Goal: Information Seeking & Learning: Learn about a topic

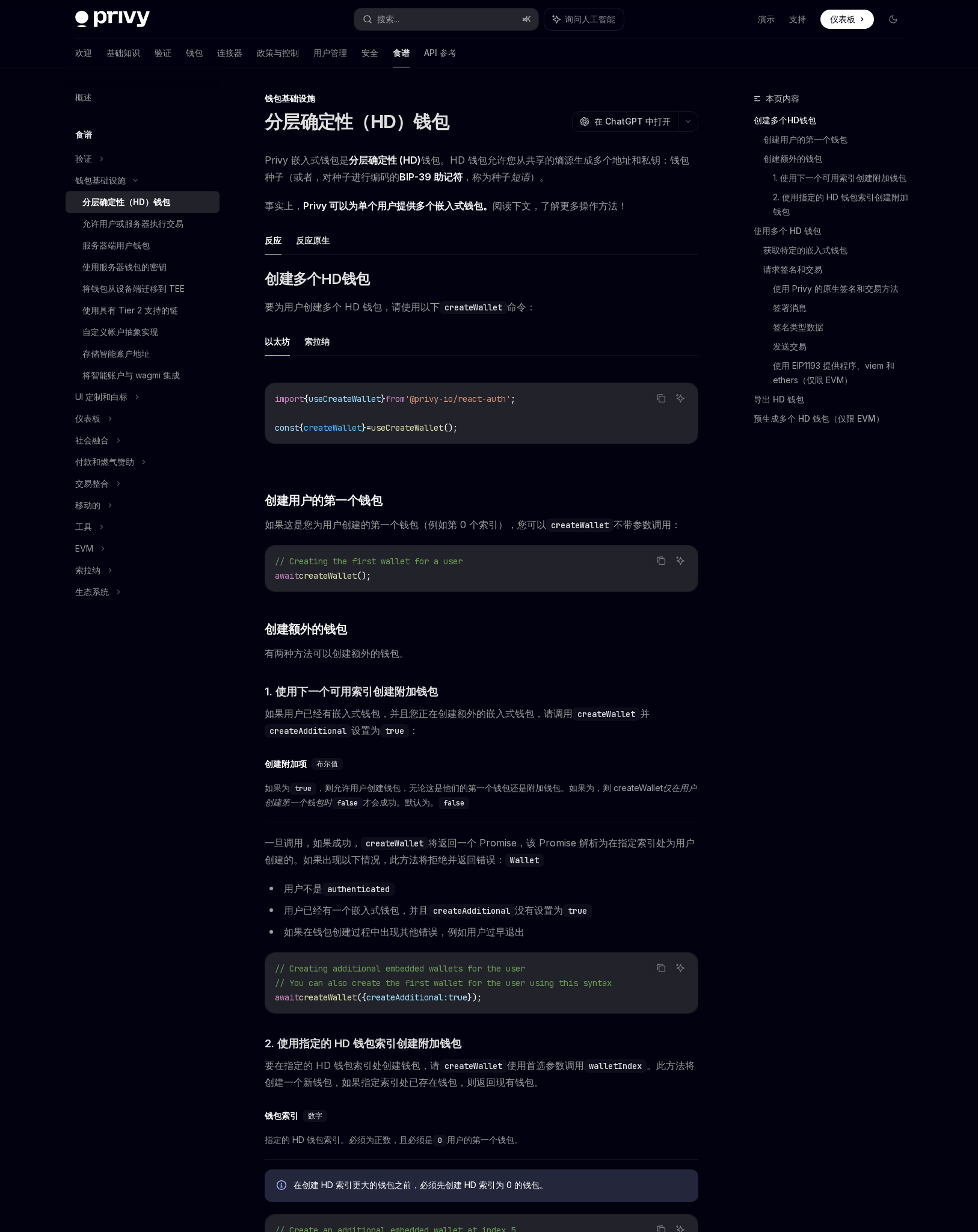
scroll to position [354, 0]
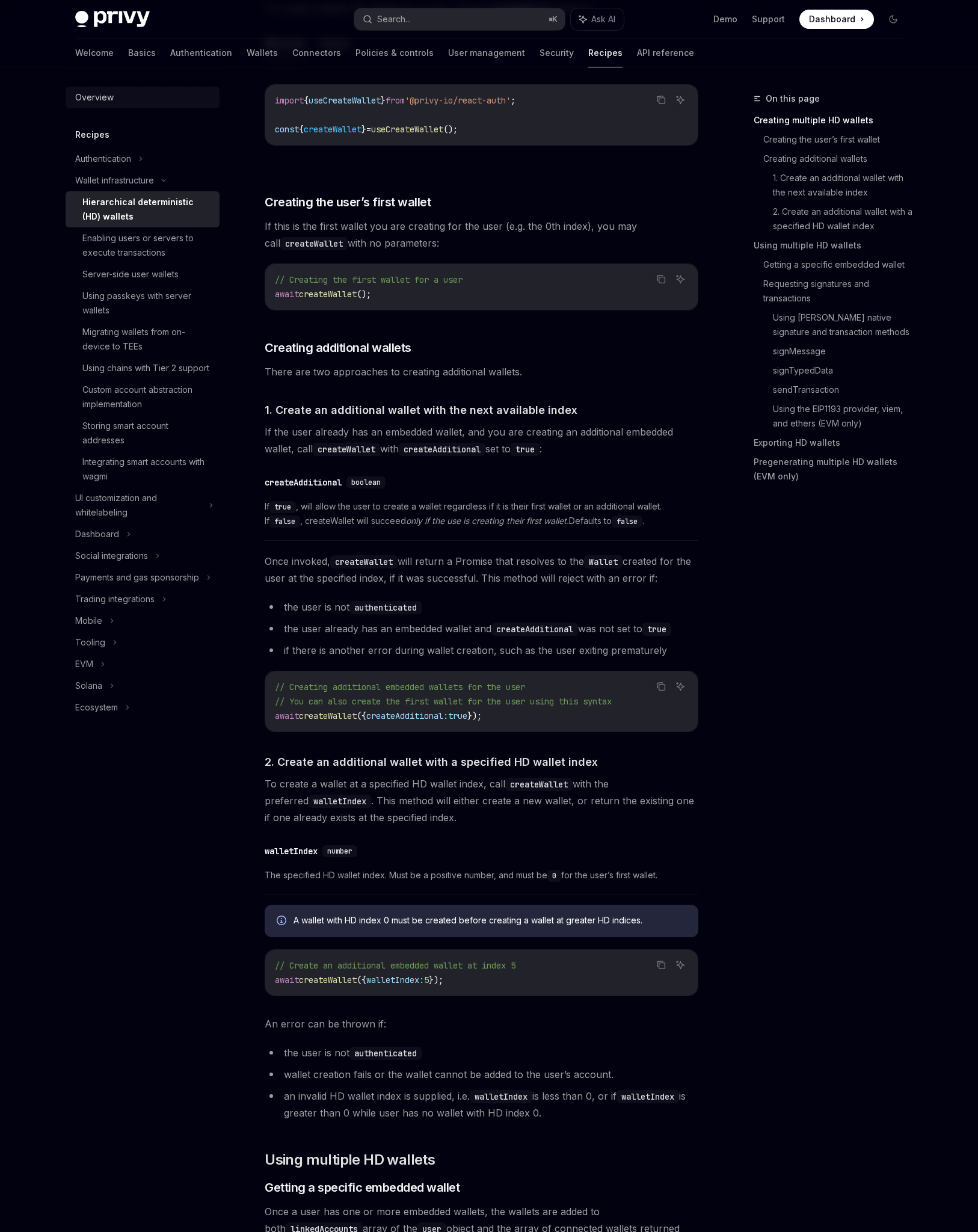
click at [96, 99] on div "Overview" at bounding box center [95, 97] width 38 height 14
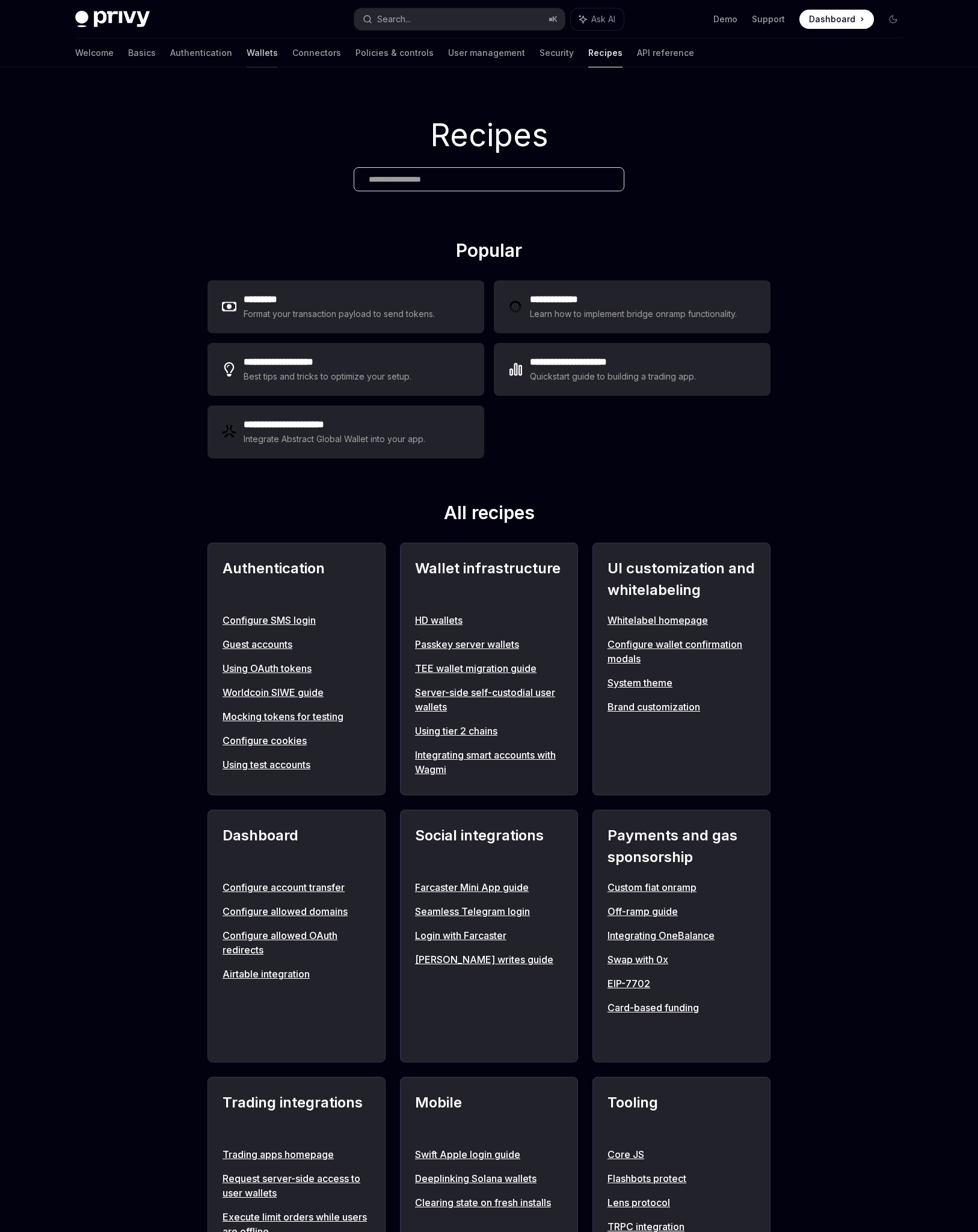
click at [246, 55] on link "Wallets" at bounding box center [262, 52] width 31 height 29
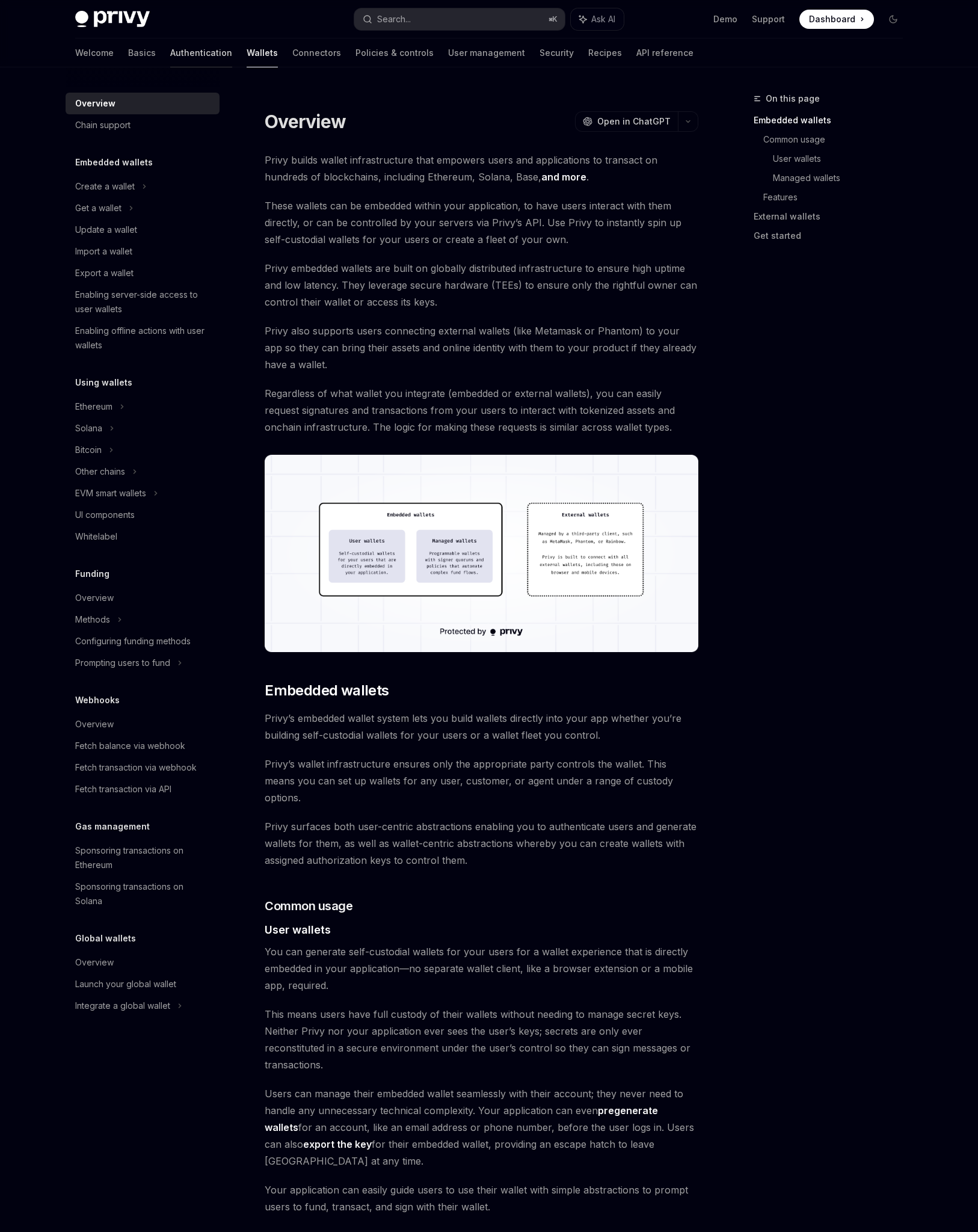
click at [170, 56] on link "Authentication" at bounding box center [201, 52] width 62 height 29
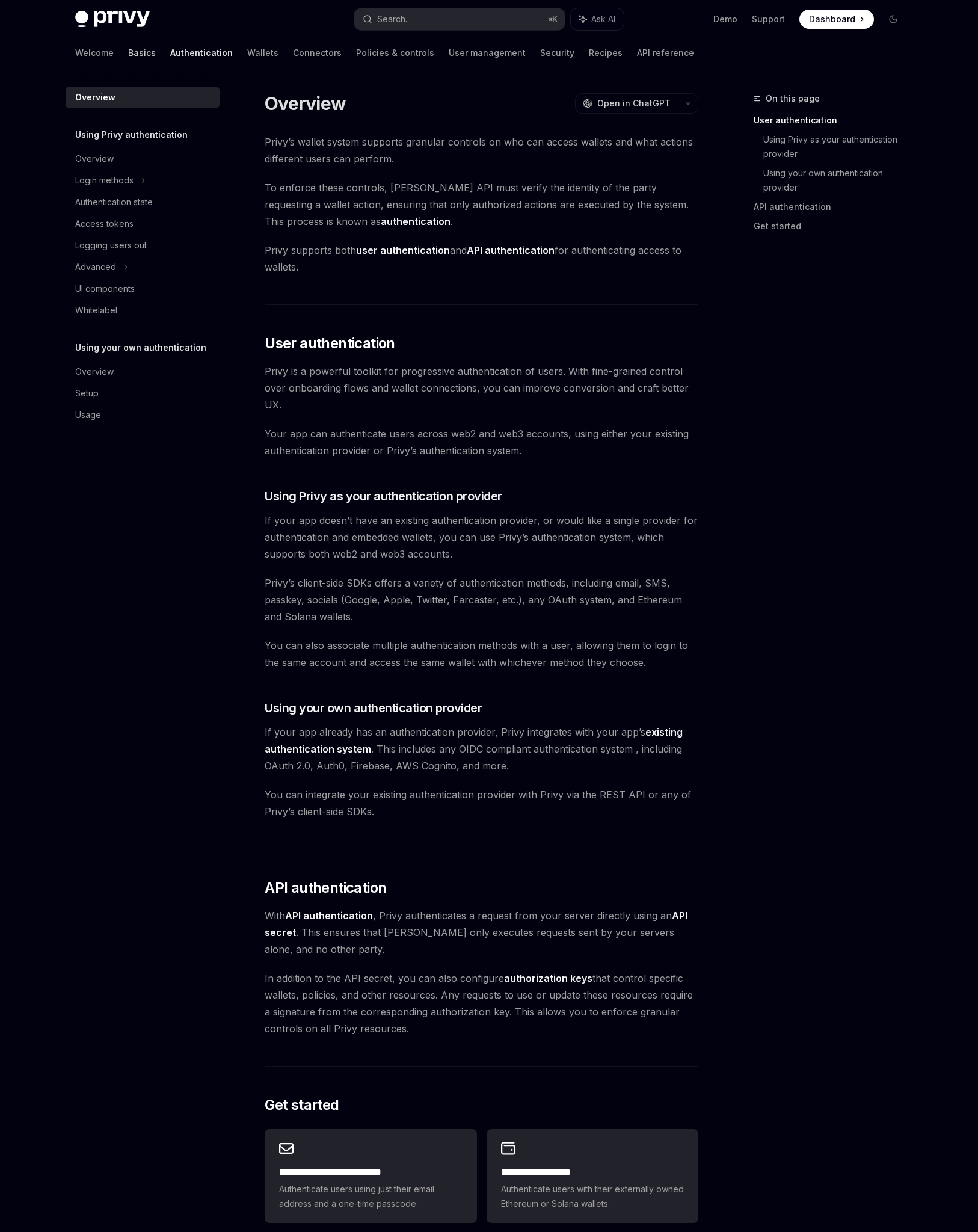
click at [128, 56] on link "Basics" at bounding box center [142, 52] width 28 height 29
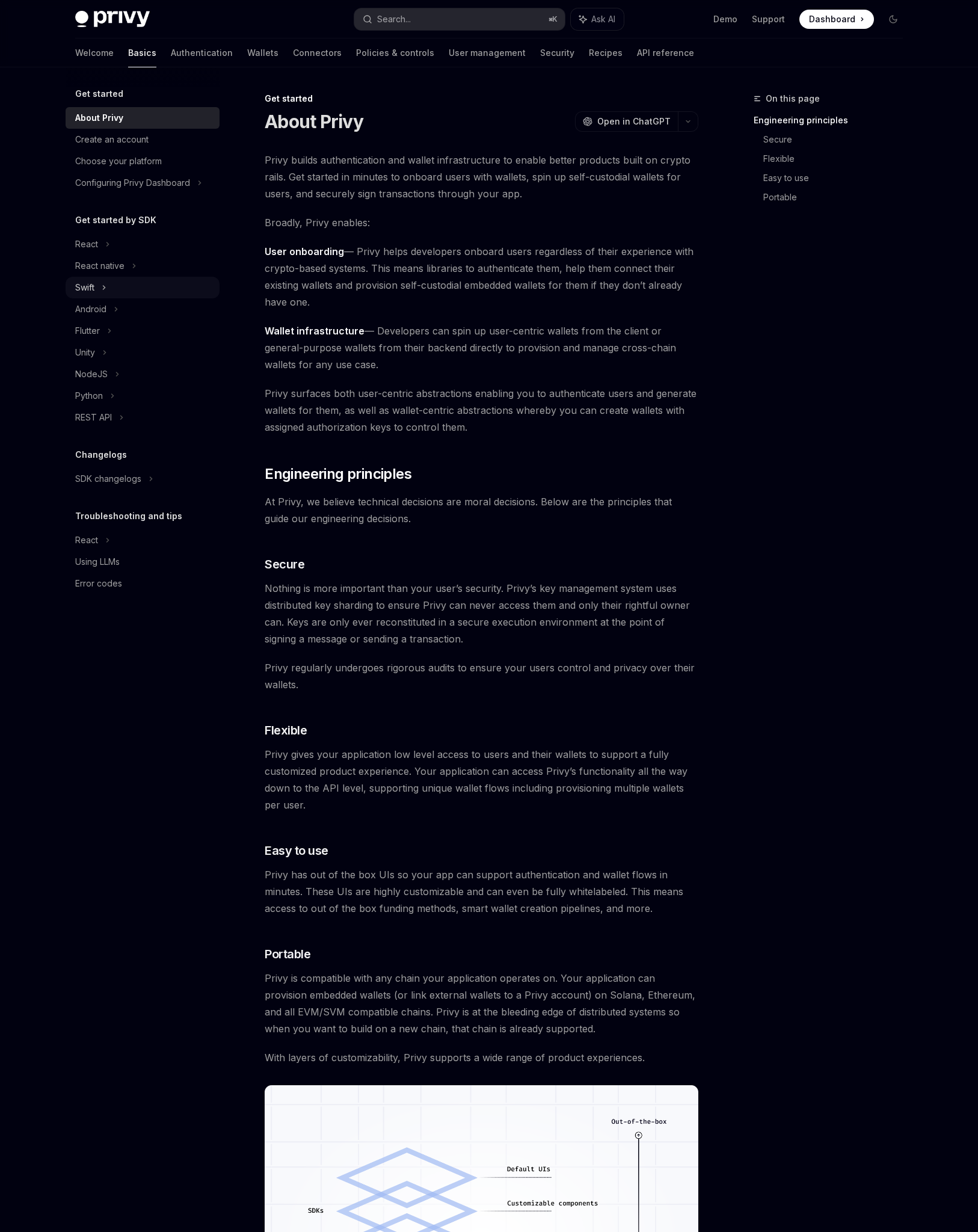
click at [116, 290] on div "Swift" at bounding box center [142, 287] width 154 height 21
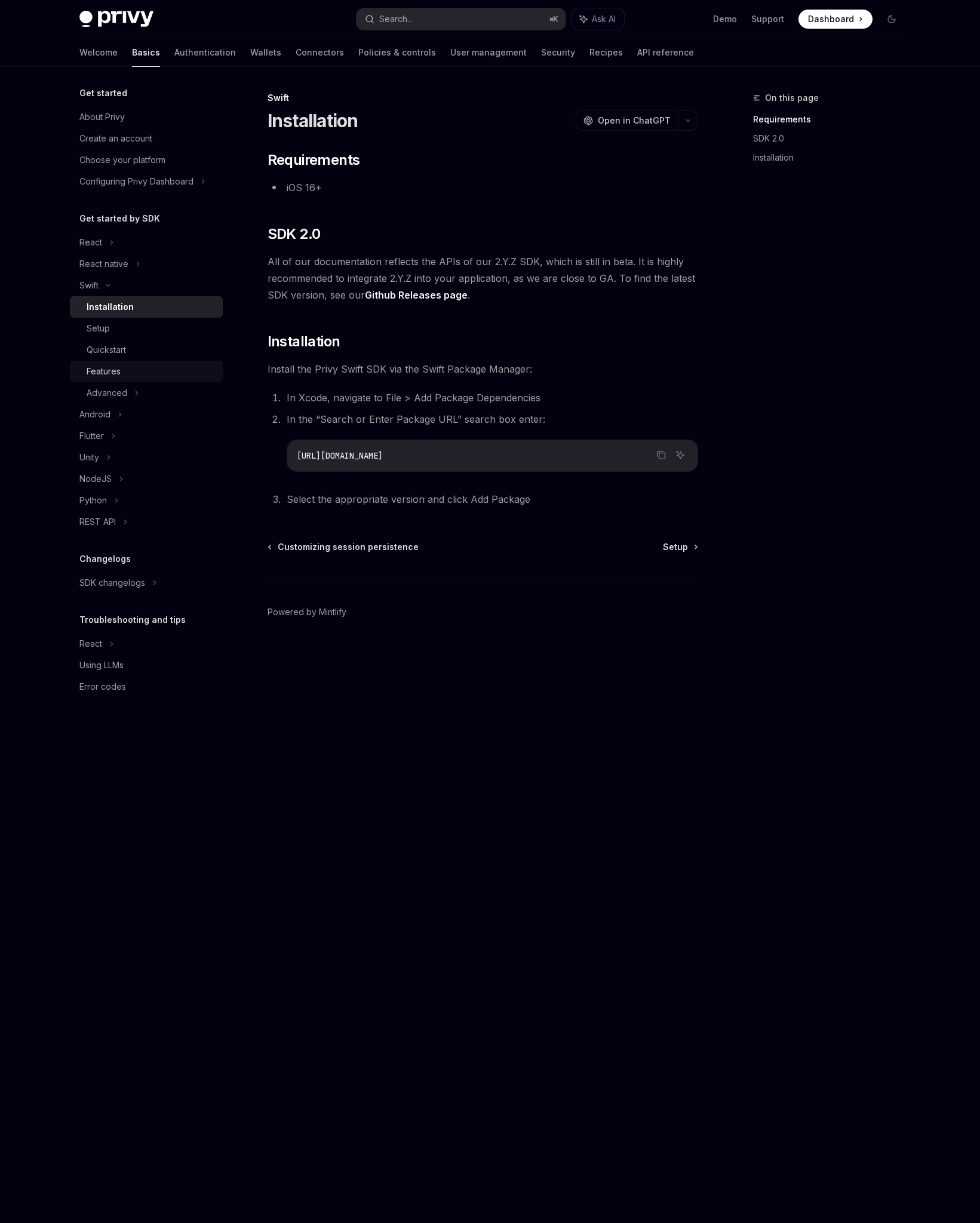
click at [116, 368] on div "Features" at bounding box center [103, 371] width 34 height 14
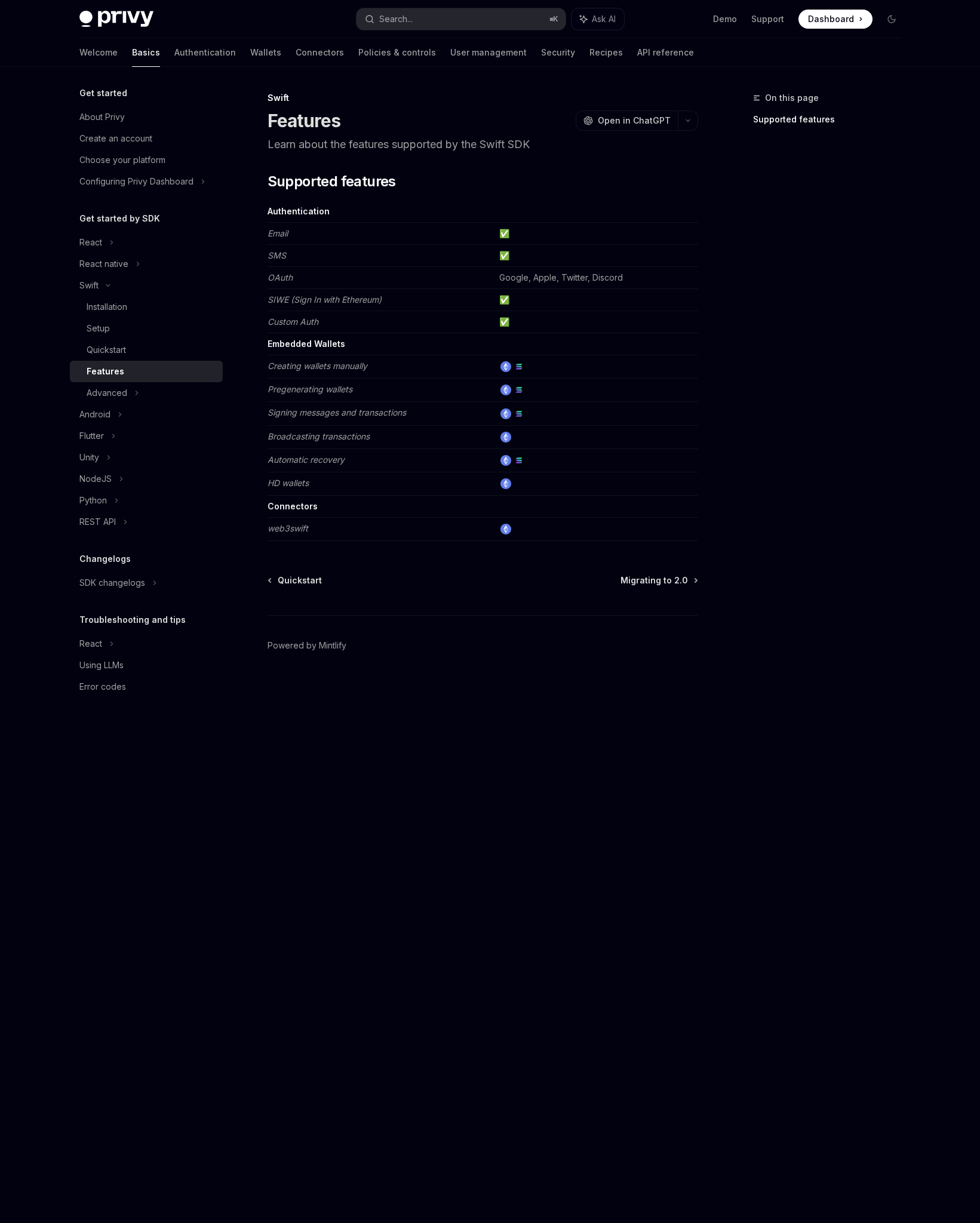
click at [841, 499] on div "On this page Supported features" at bounding box center [820, 657] width 182 height 1132
click at [891, 555] on div "On this page Supported features" at bounding box center [820, 657] width 182 height 1132
click at [122, 245] on div "React" at bounding box center [146, 242] width 153 height 21
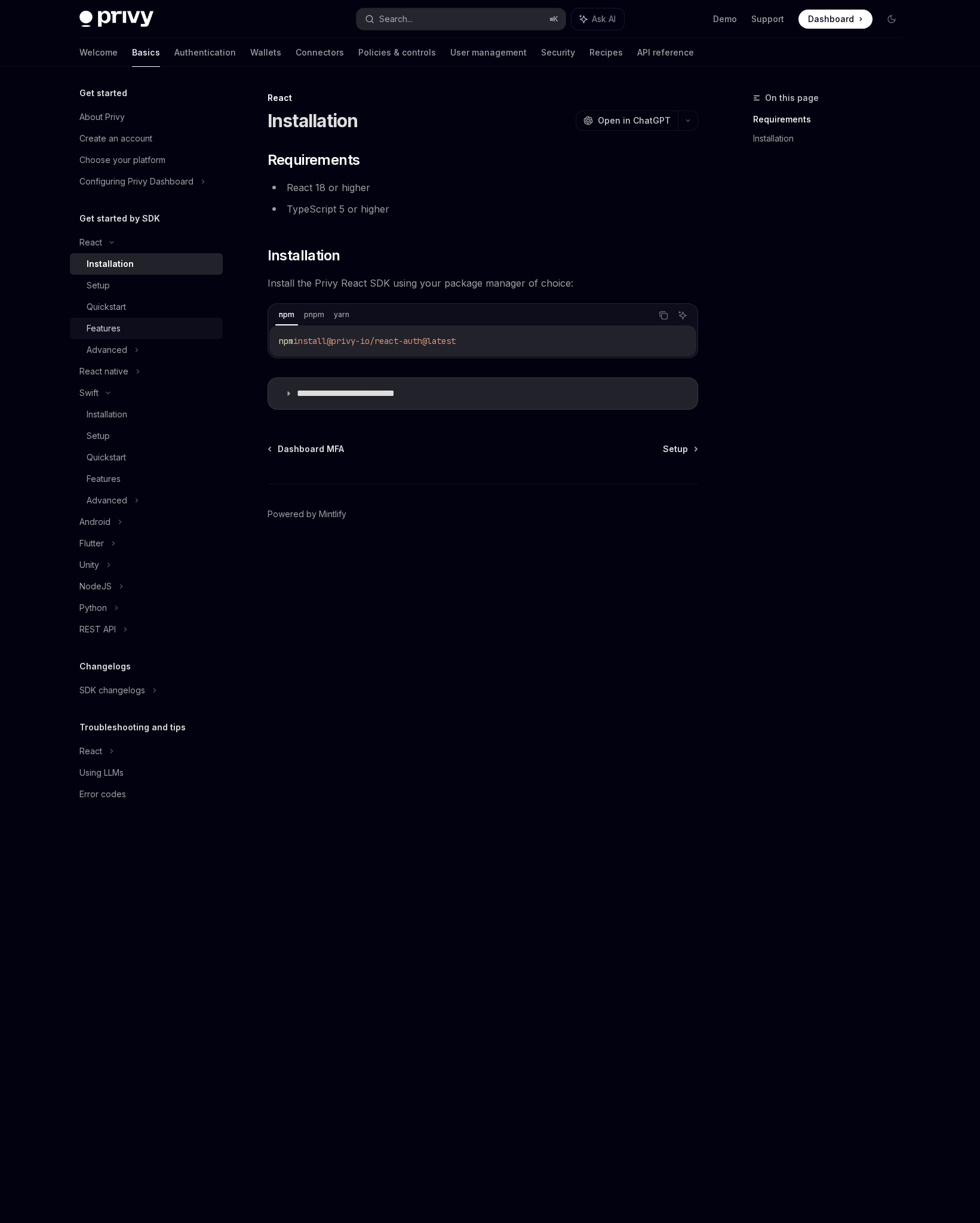
click at [119, 328] on div "Features" at bounding box center [103, 328] width 34 height 14
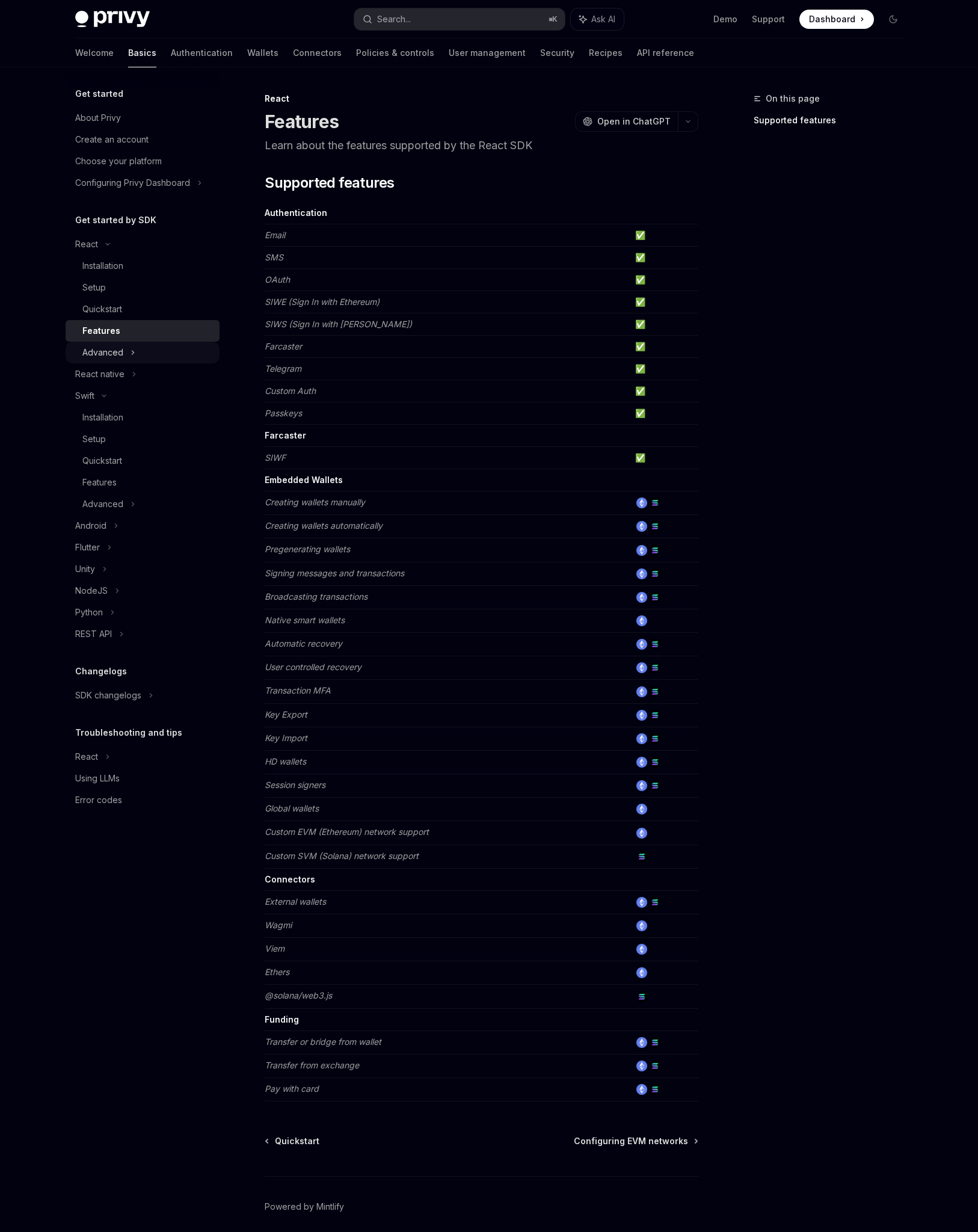
click at [120, 357] on div "Advanced" at bounding box center [103, 352] width 41 height 14
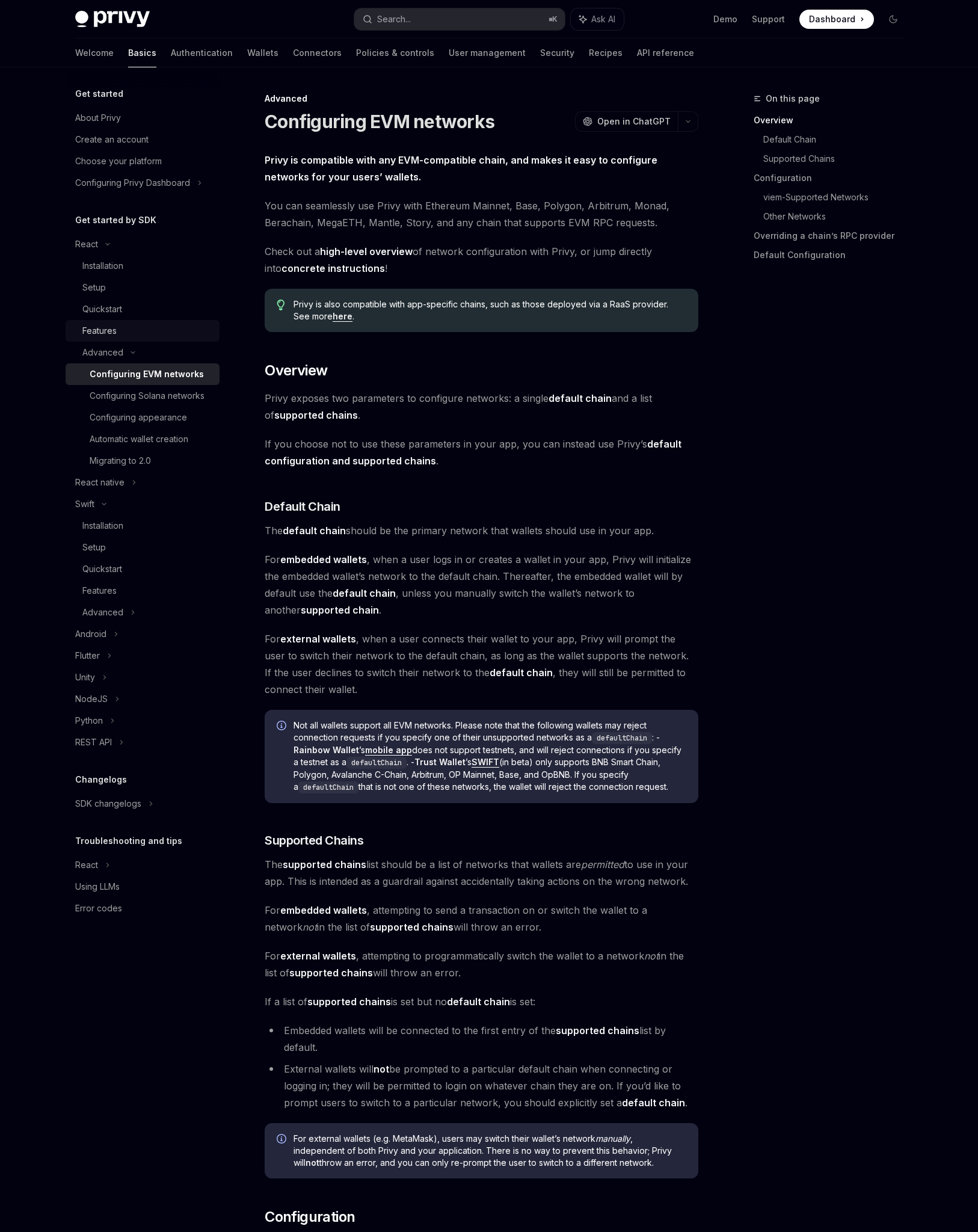
click at [130, 332] on div "Features" at bounding box center [147, 331] width 130 height 14
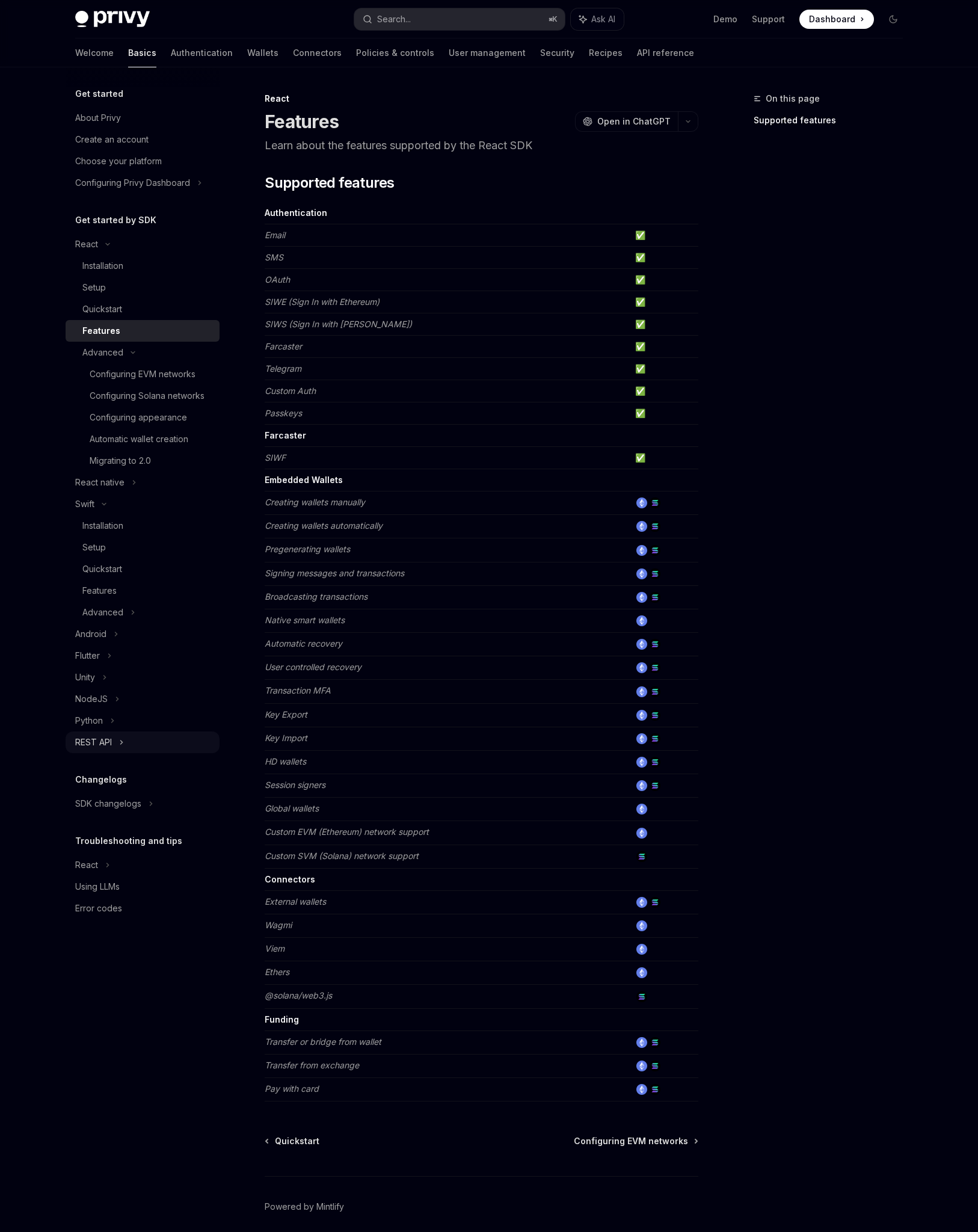
click at [149, 742] on div "REST API" at bounding box center [142, 742] width 154 height 21
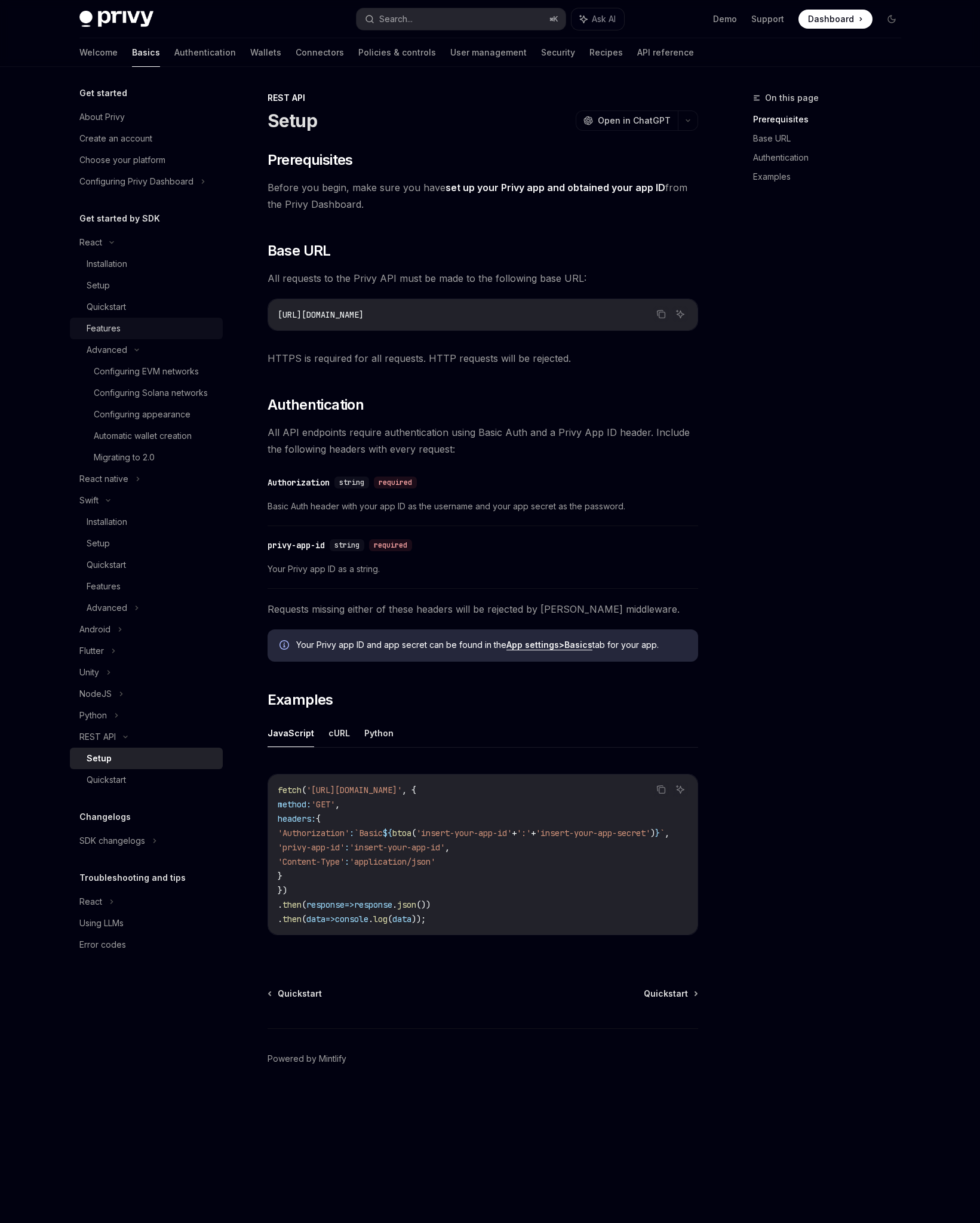
click at [132, 327] on div "Features" at bounding box center [151, 328] width 129 height 14
type textarea "*"
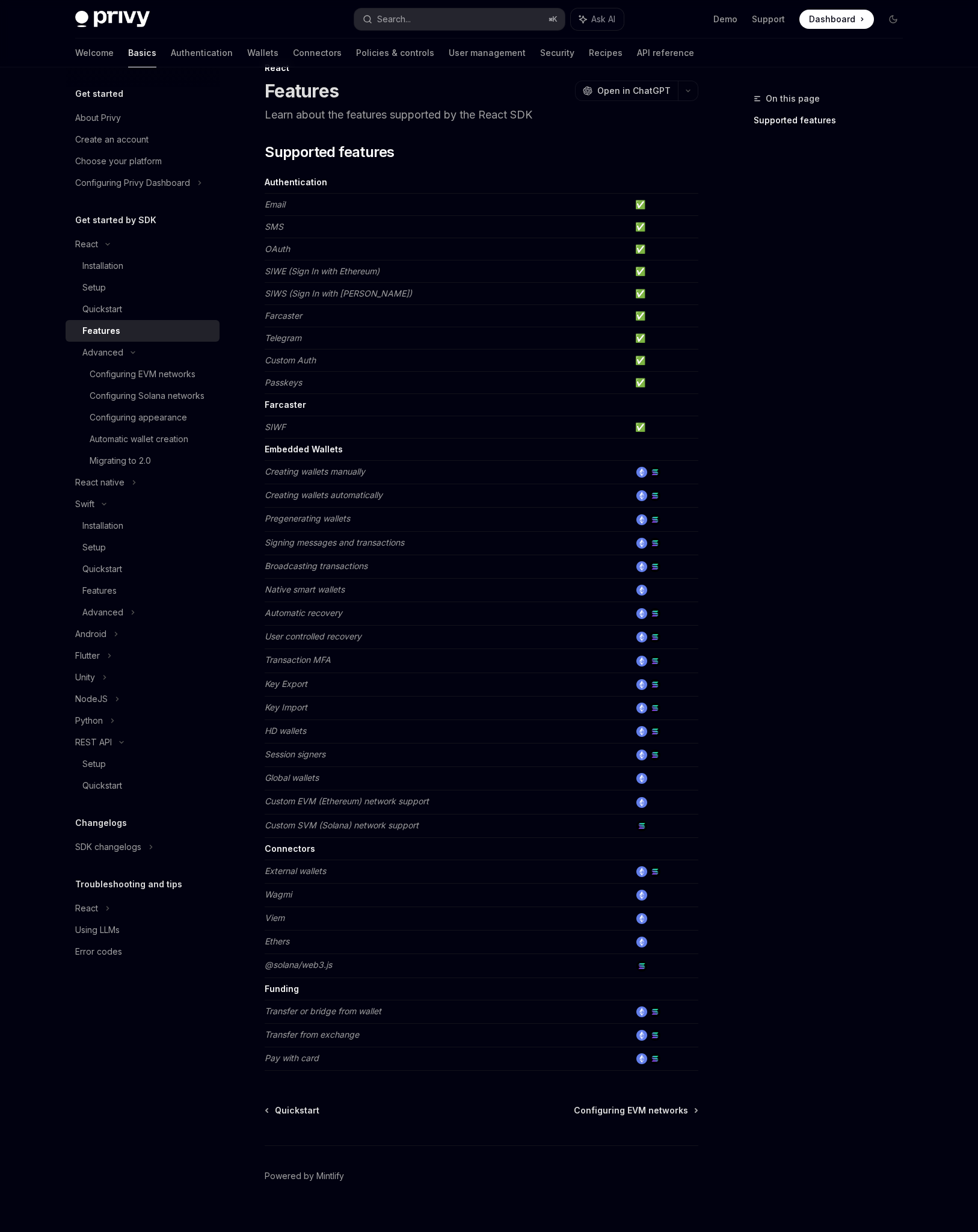
scroll to position [21, 0]
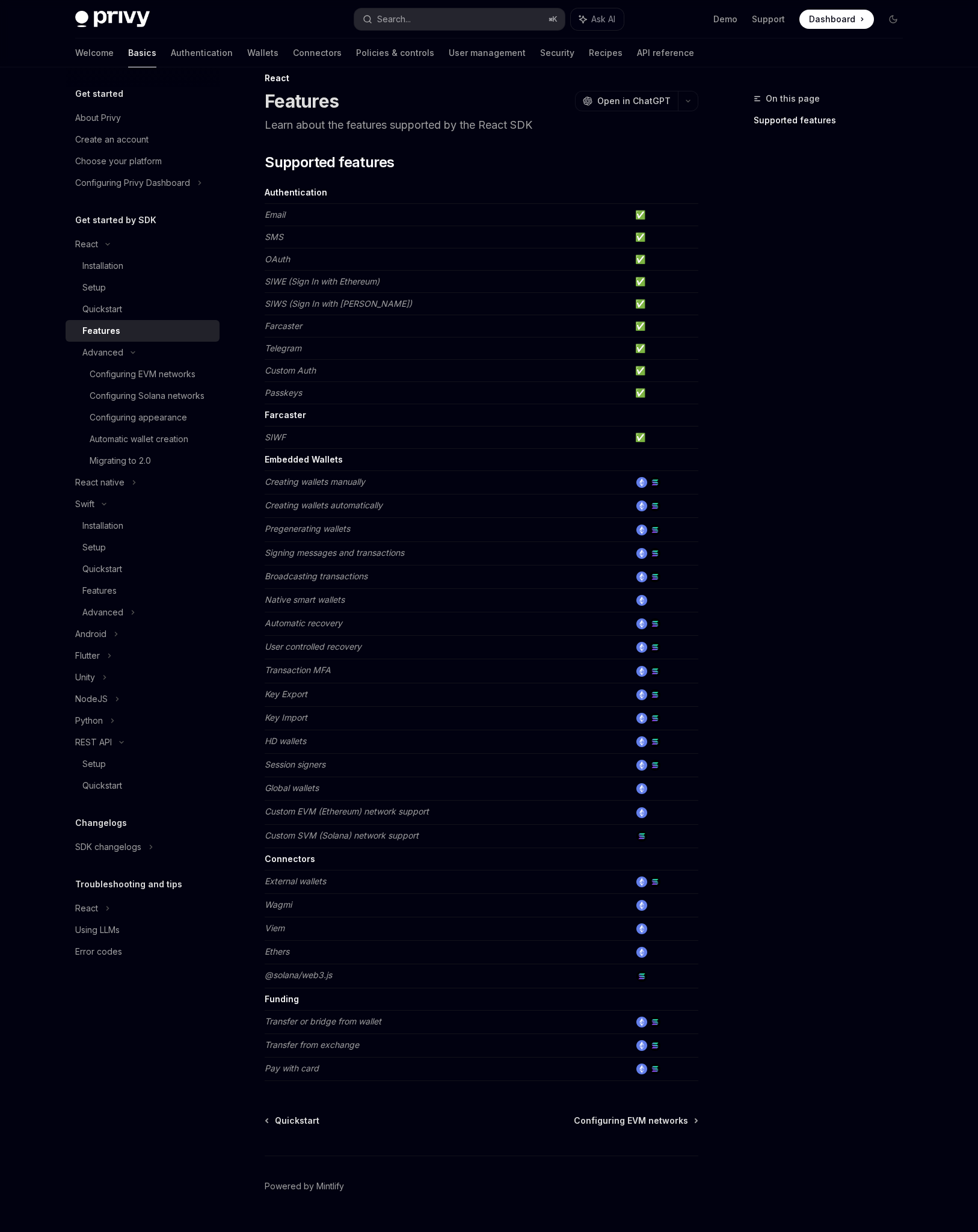
click at [889, 458] on div "On this page Supported features" at bounding box center [821, 662] width 183 height 1141
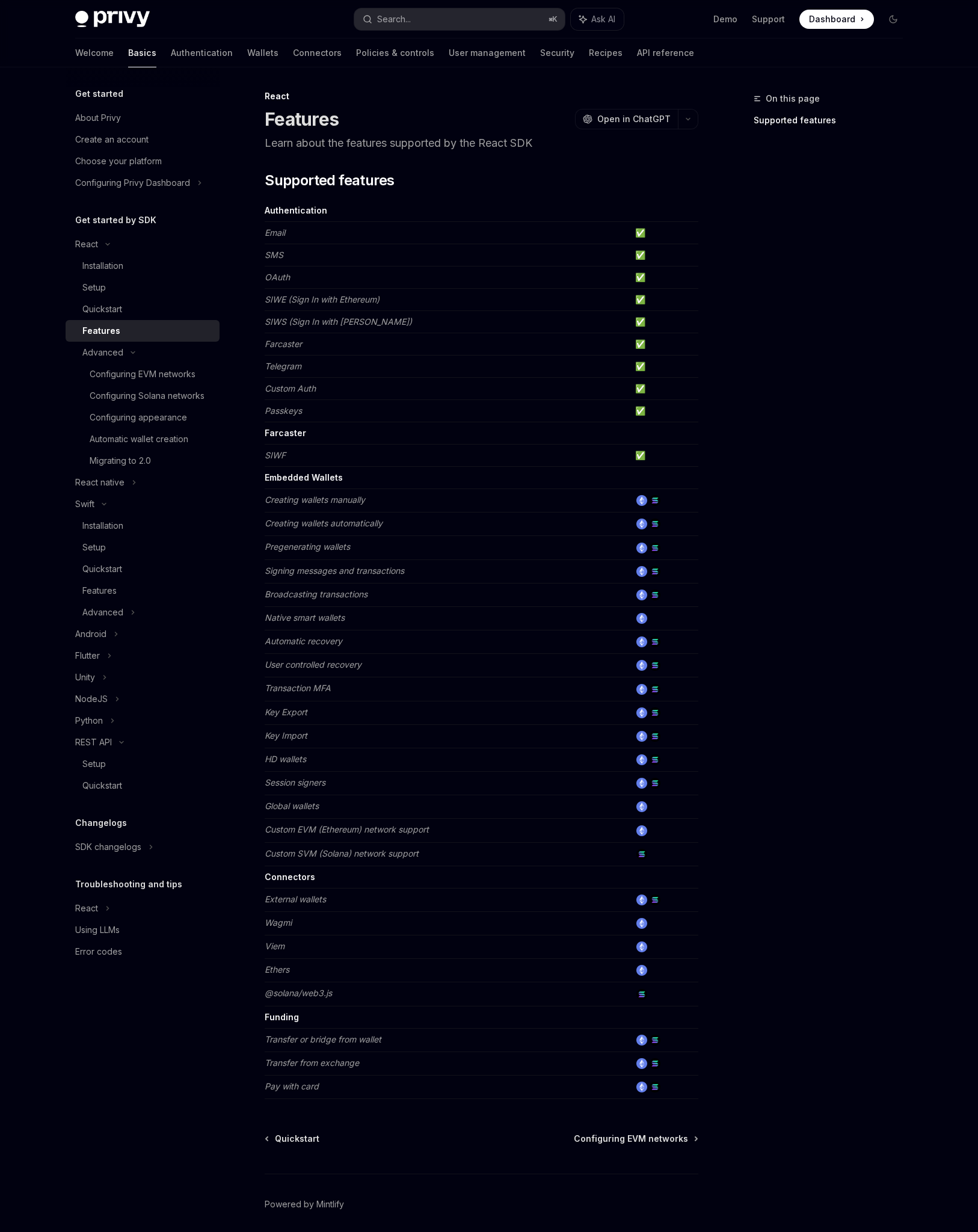
scroll to position [0, 0]
